Goal: Navigation & Orientation: Find specific page/section

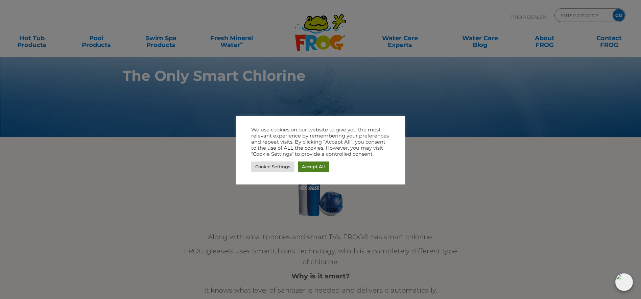
click at [320, 164] on link "Accept All" at bounding box center [313, 167] width 31 height 10
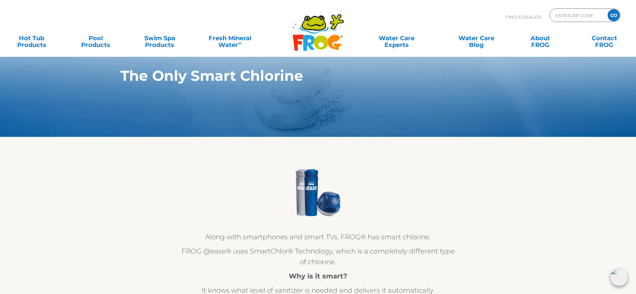
click at [558, 16] on input "Zip Code Form" at bounding box center [578, 15] width 46 height 10
type input "18974"
click at [614, 14] on input "GO" at bounding box center [613, 15] width 12 height 12
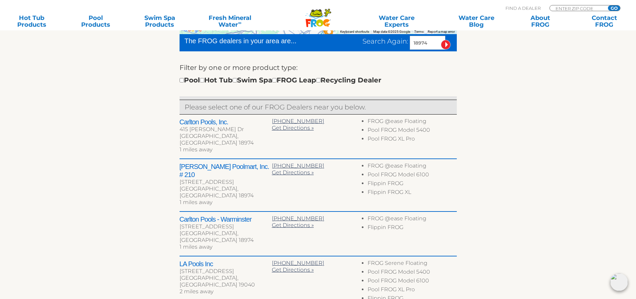
scroll to position [220, 0]
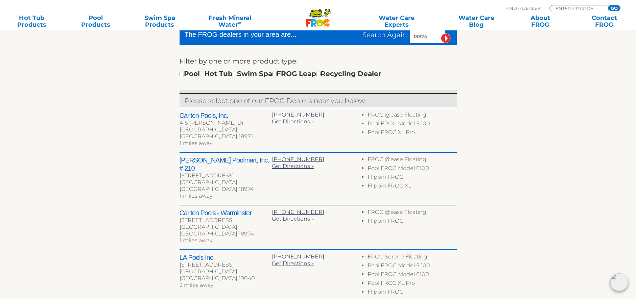
click at [228, 156] on h2 "[PERSON_NAME] Poolmart, Inc. # 210" at bounding box center [225, 164] width 92 height 16
drag, startPoint x: 367, startPoint y: 152, endPoint x: 429, endPoint y: 157, distance: 61.7
click at [429, 157] on li "FROG @ease Floating" at bounding box center [411, 160] width 89 height 9
drag, startPoint x: 429, startPoint y: 157, endPoint x: 405, endPoint y: 153, distance: 24.2
